Goal: Task Accomplishment & Management: Manage account settings

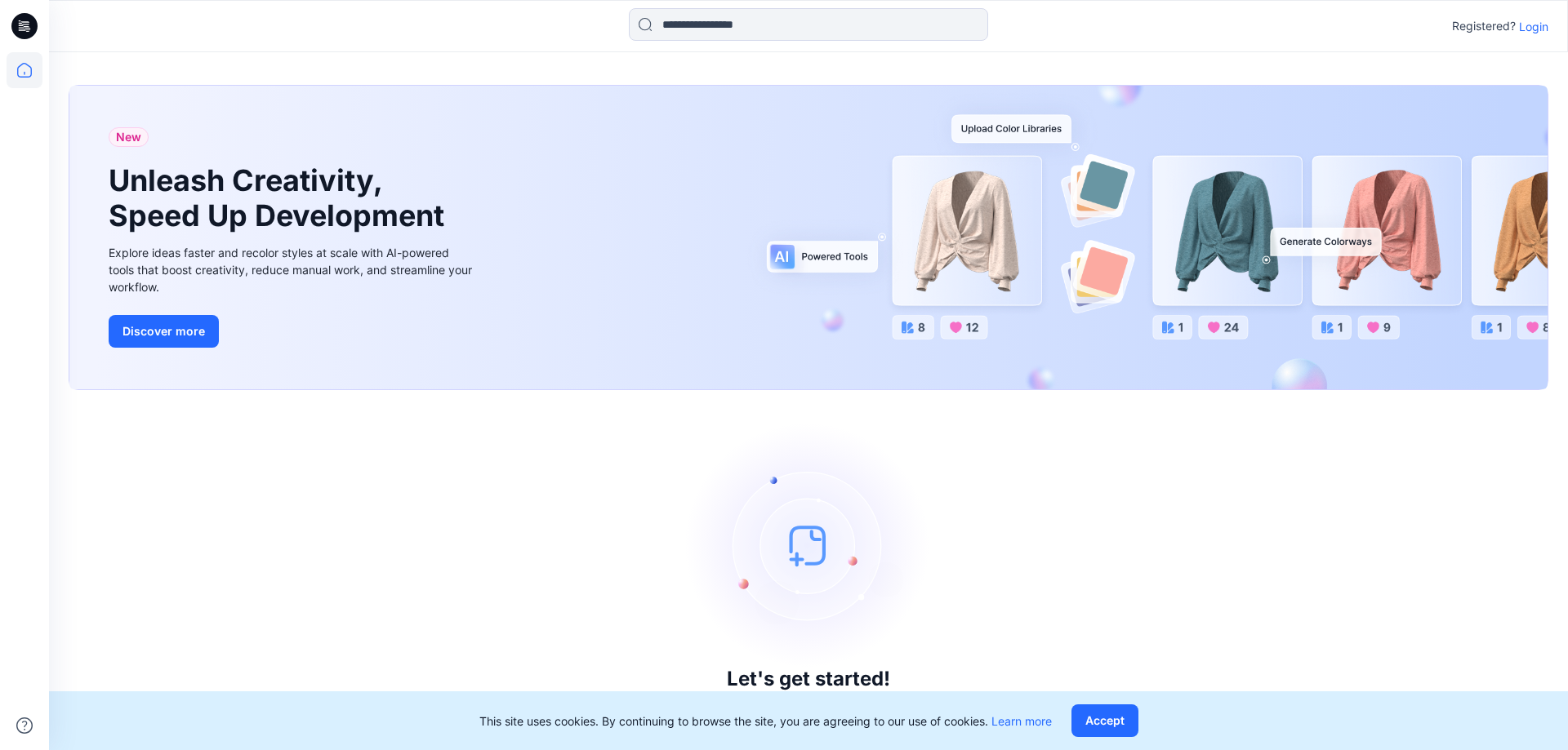
click at [1543, 31] on p "Login" at bounding box center [1533, 26] width 30 height 17
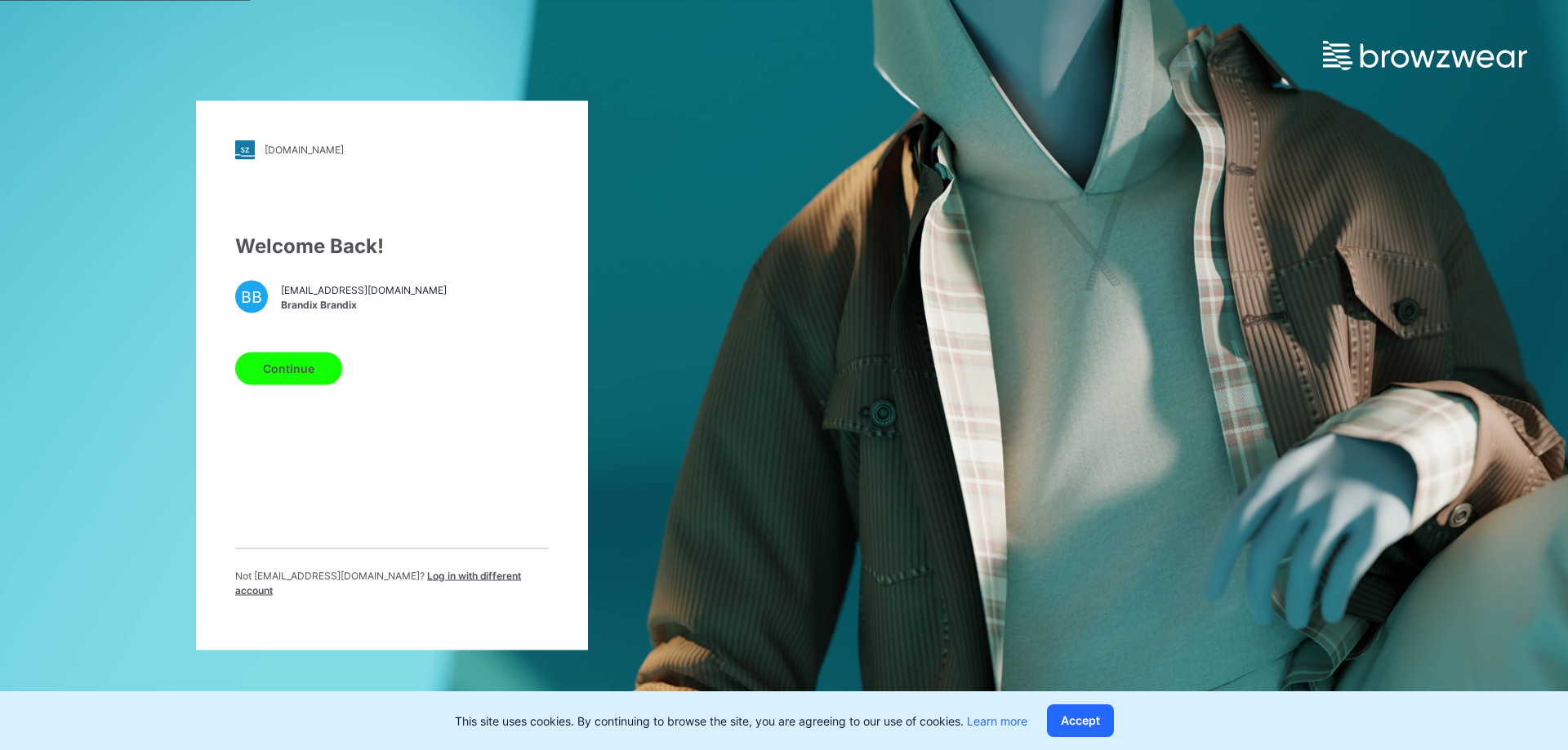
click at [317, 379] on button "Continue" at bounding box center [288, 368] width 107 height 33
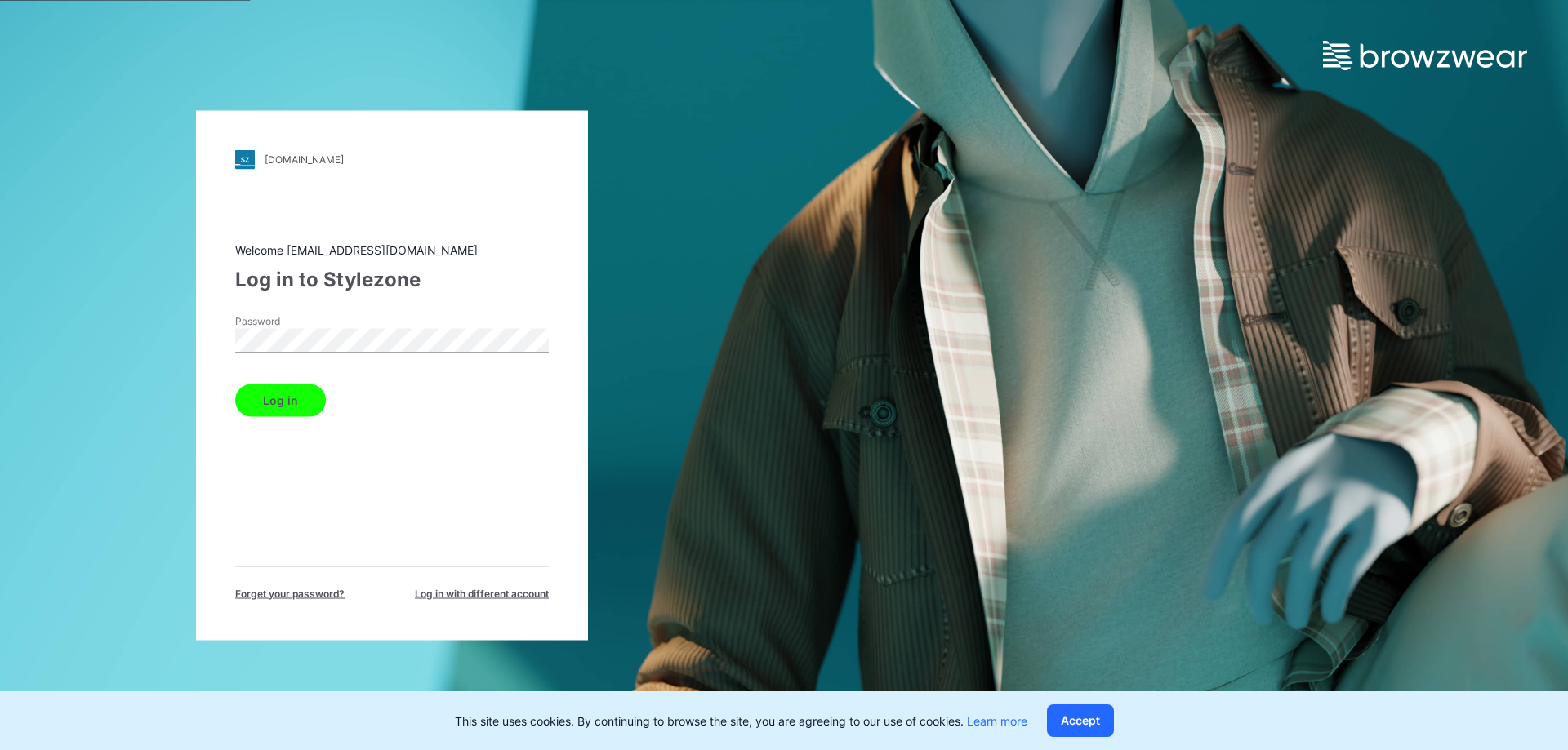
click at [264, 403] on button "Log in" at bounding box center [280, 400] width 91 height 33
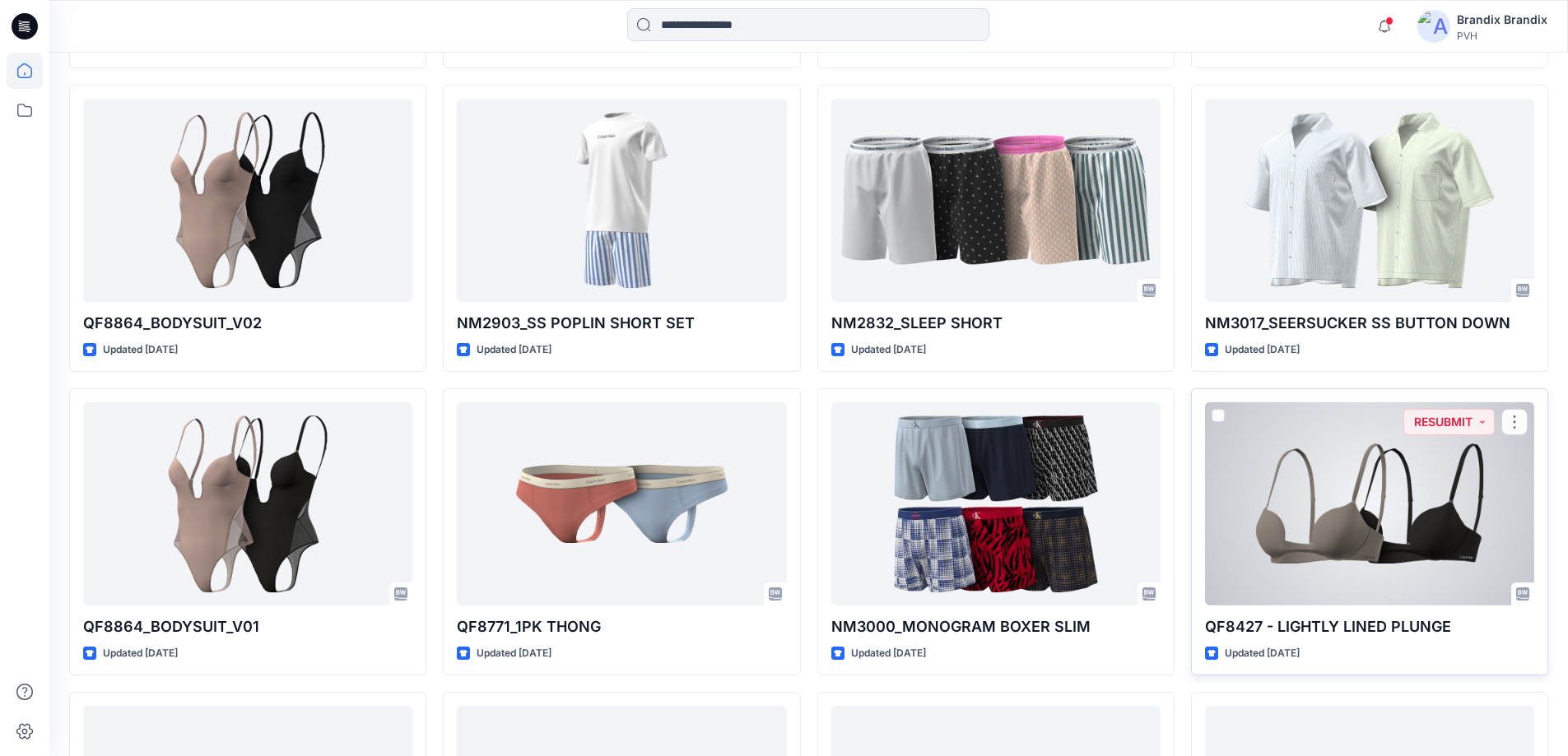
scroll to position [8078, 0]
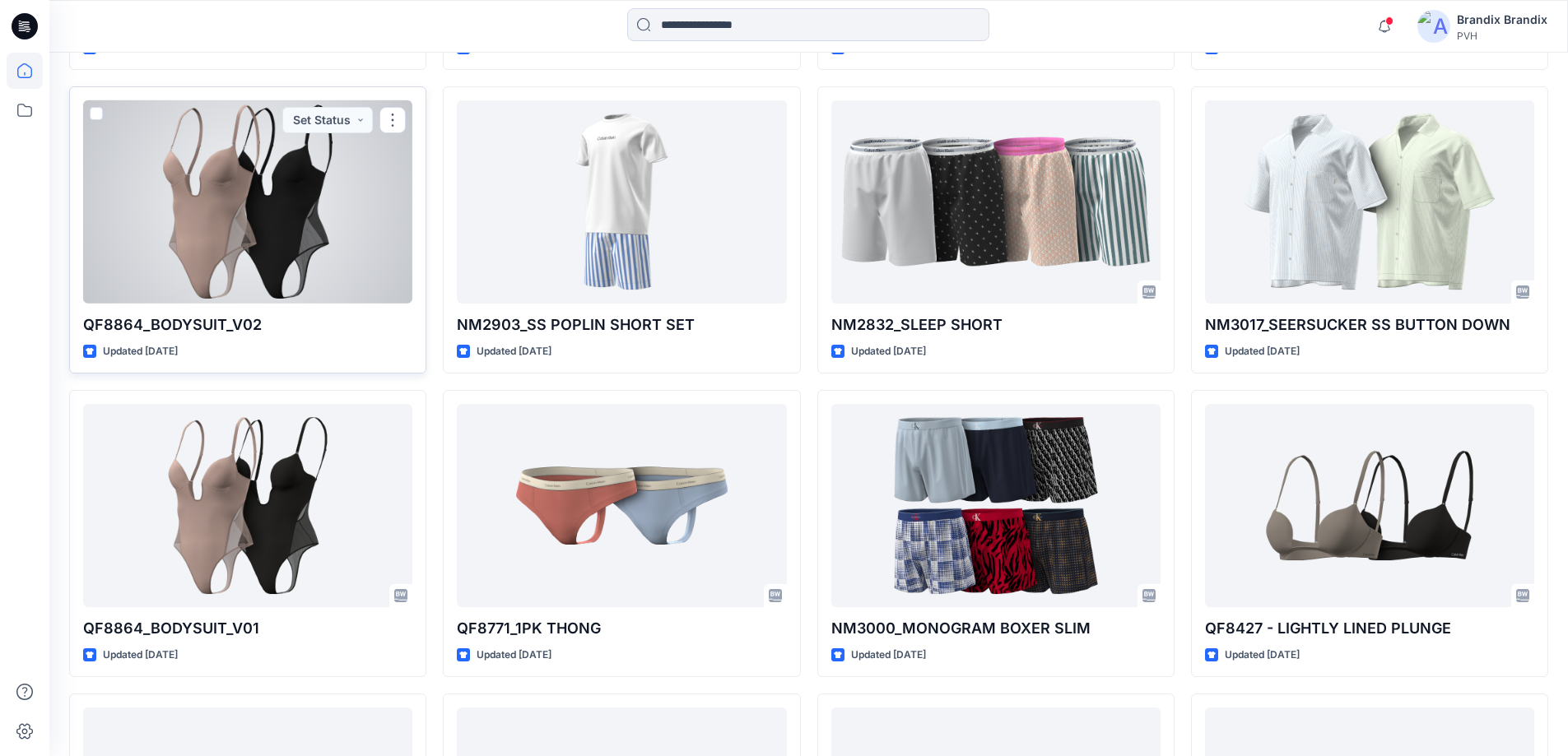
click at [380, 230] on div at bounding box center [247, 202] width 329 height 203
